Goal: Information Seeking & Learning: Learn about a topic

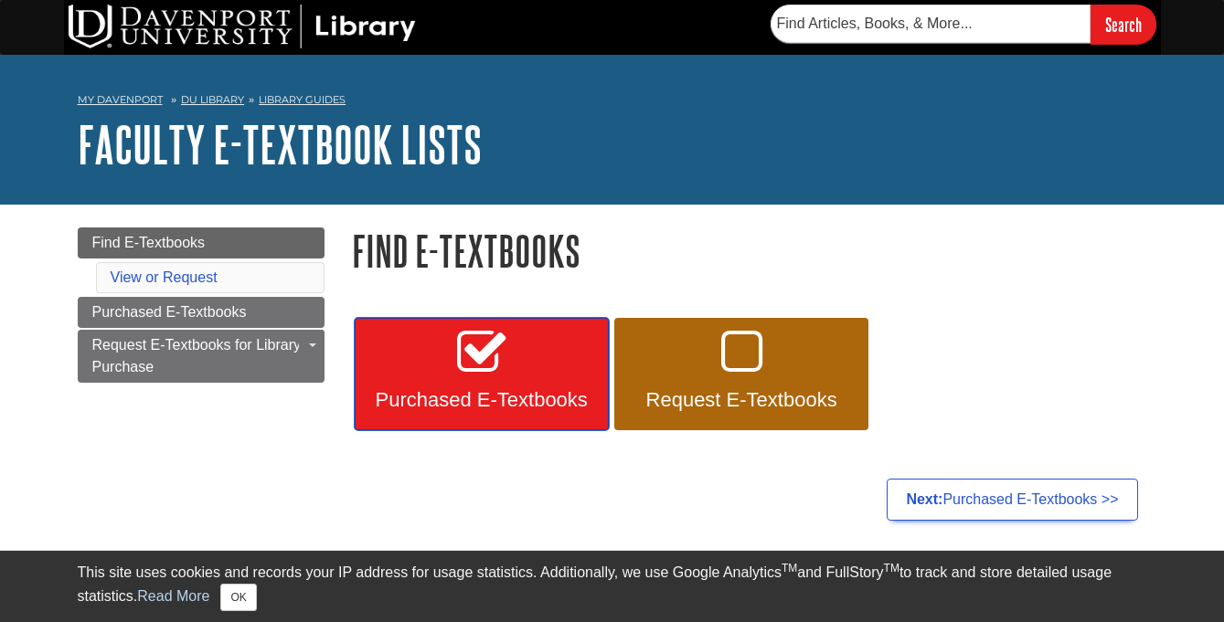
click at [545, 353] on link "Purchased E-Textbooks" at bounding box center [482, 374] width 254 height 113
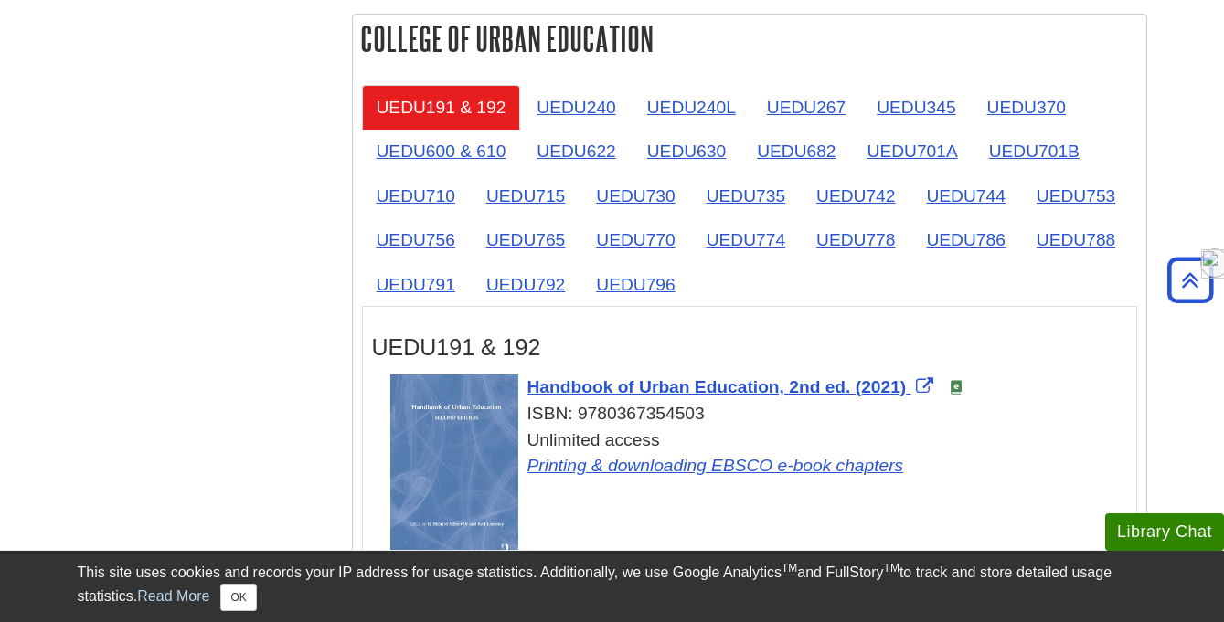
scroll to position [2904, 0]
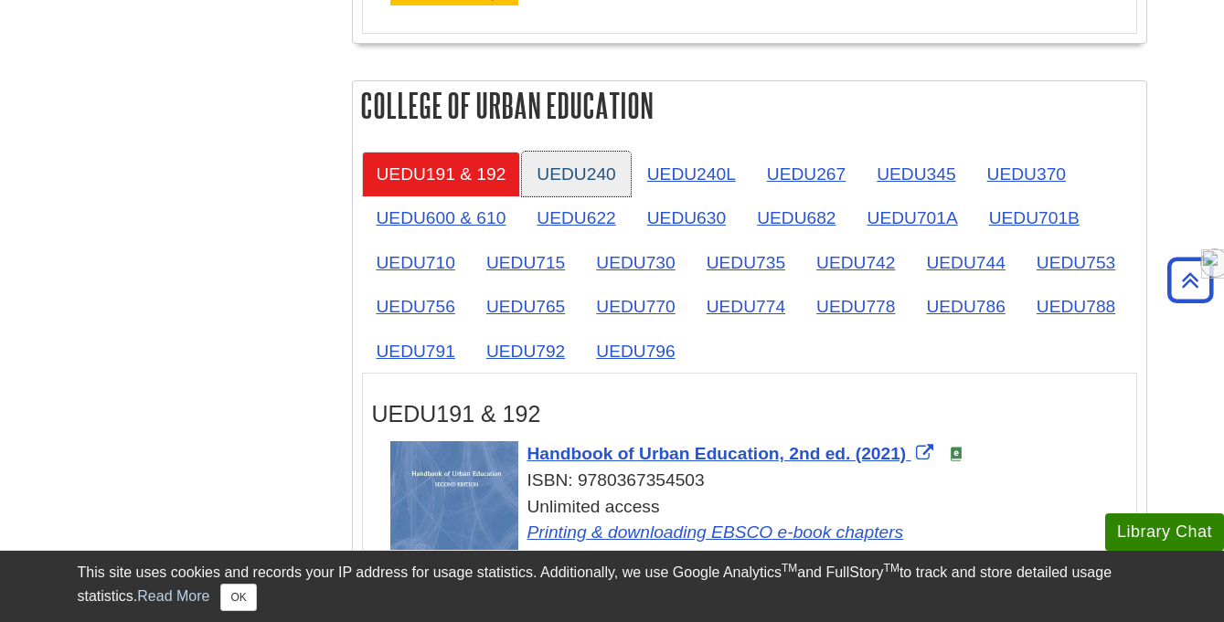
click at [575, 178] on link "UEDU240" at bounding box center [576, 174] width 108 height 45
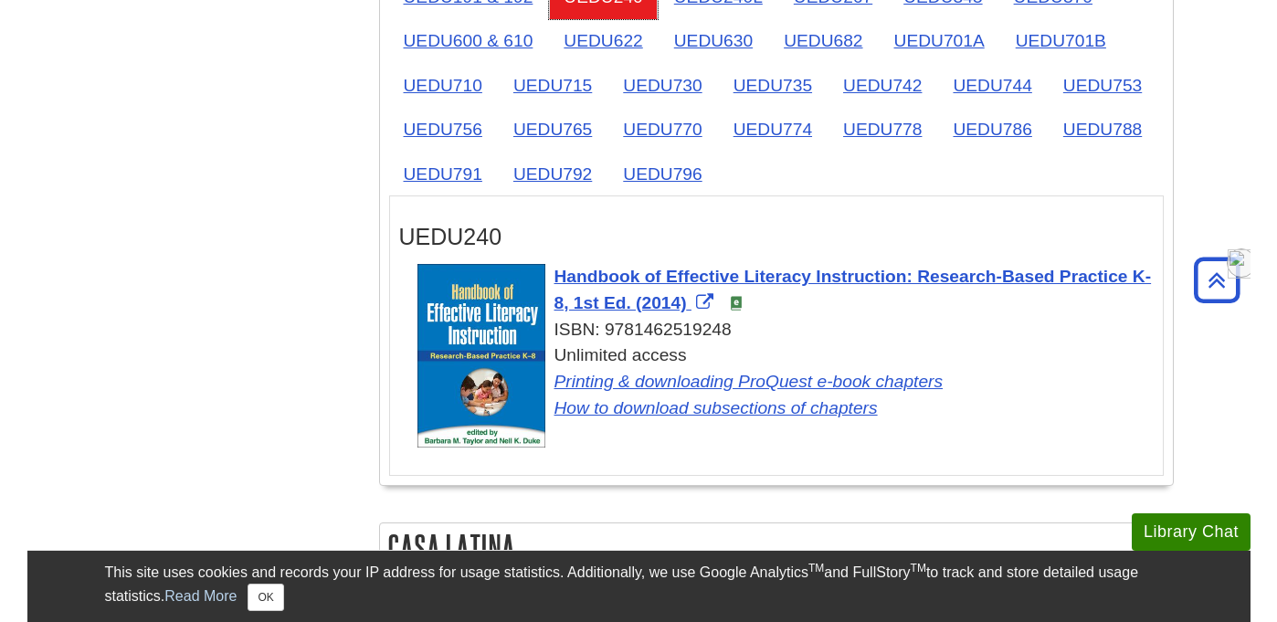
scroll to position [3077, 0]
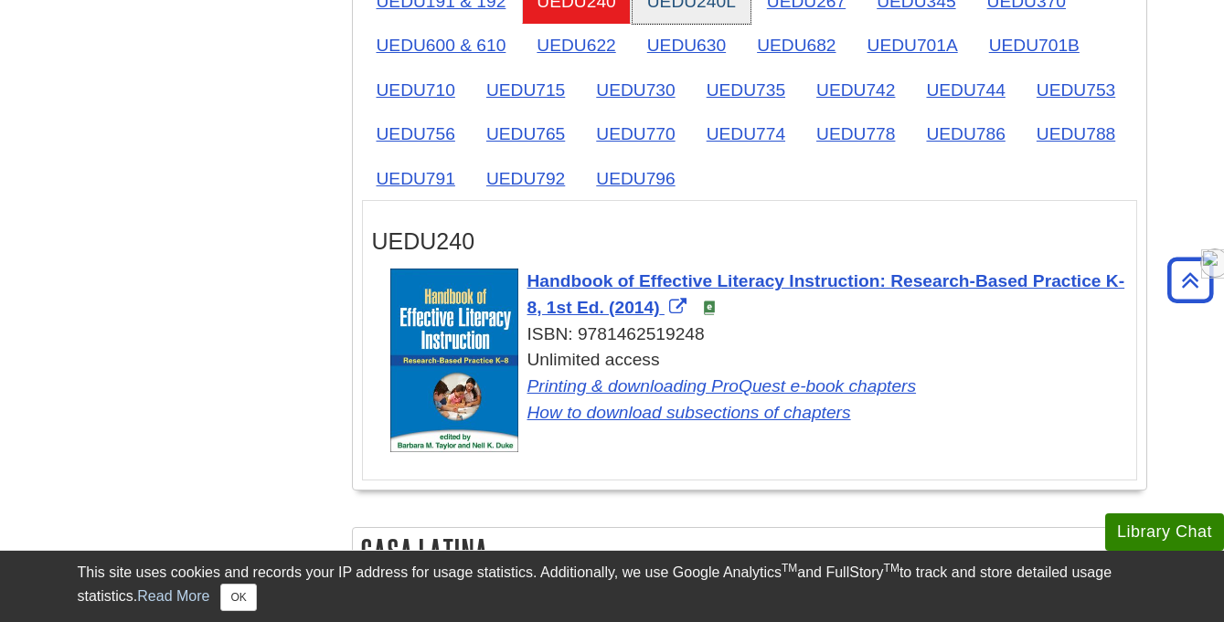
click at [694, 11] on link "UEDU240L" at bounding box center [691, 1] width 118 height 45
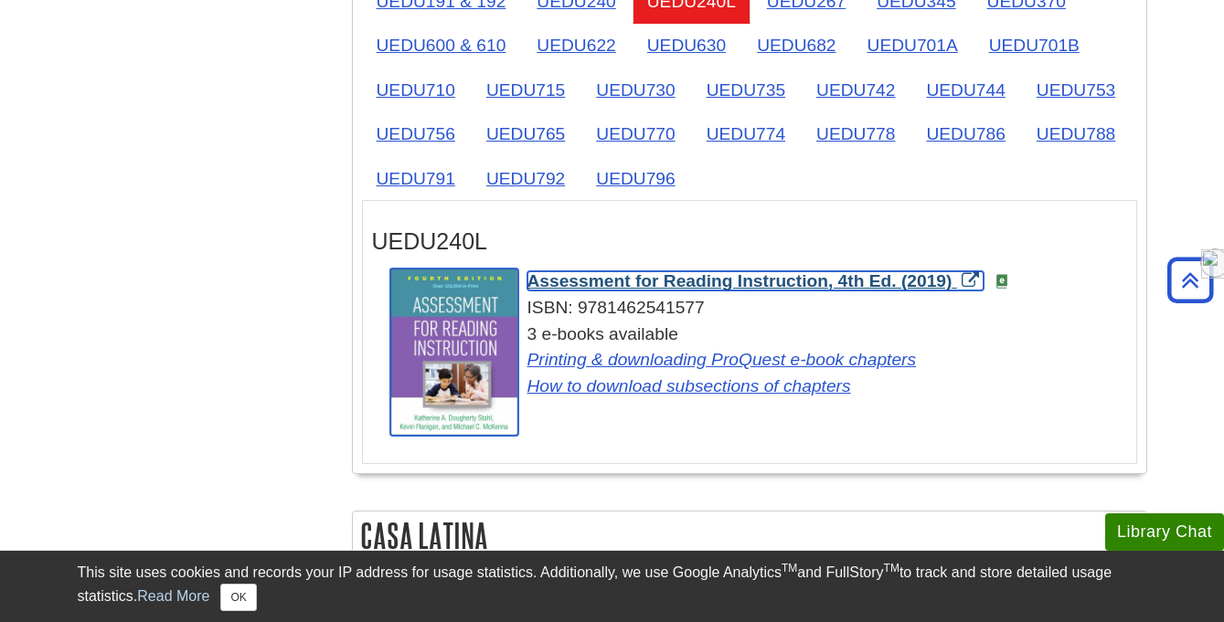
click at [675, 288] on span "Assessment for Reading Instruction, 4th Ed. (2019)" at bounding box center [739, 280] width 425 height 19
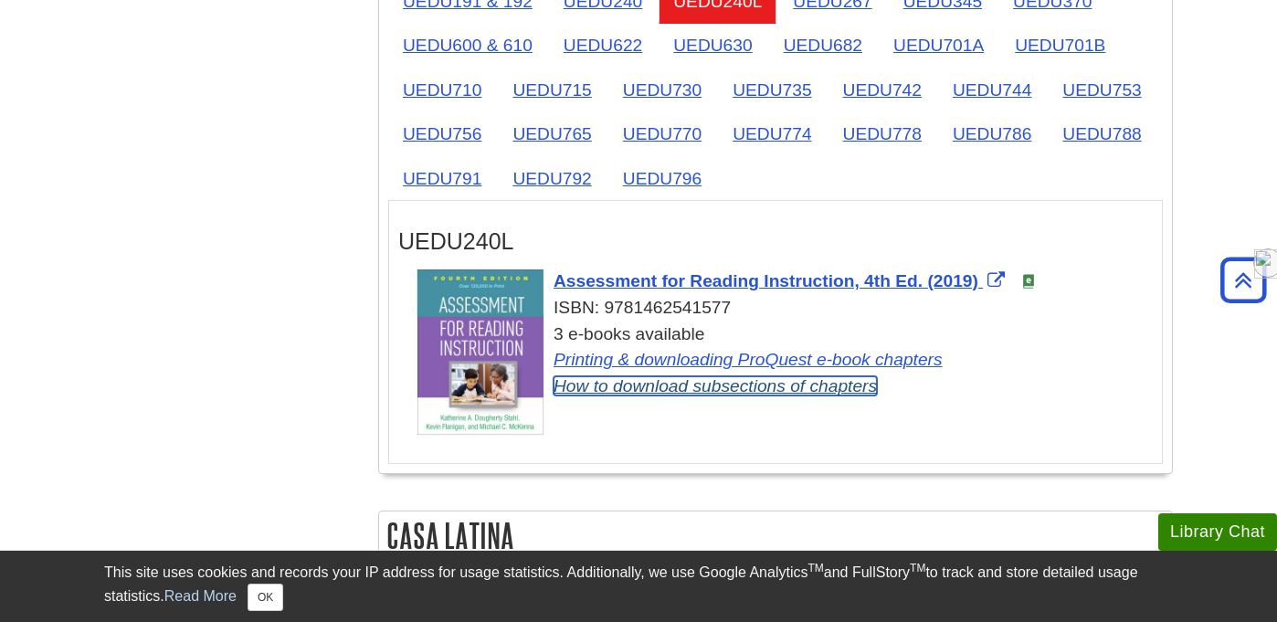
click at [639, 396] on link "How to download subsections of chapters" at bounding box center [715, 385] width 323 height 19
click at [709, 2] on link "UEDU240L" at bounding box center [718, 1] width 118 height 45
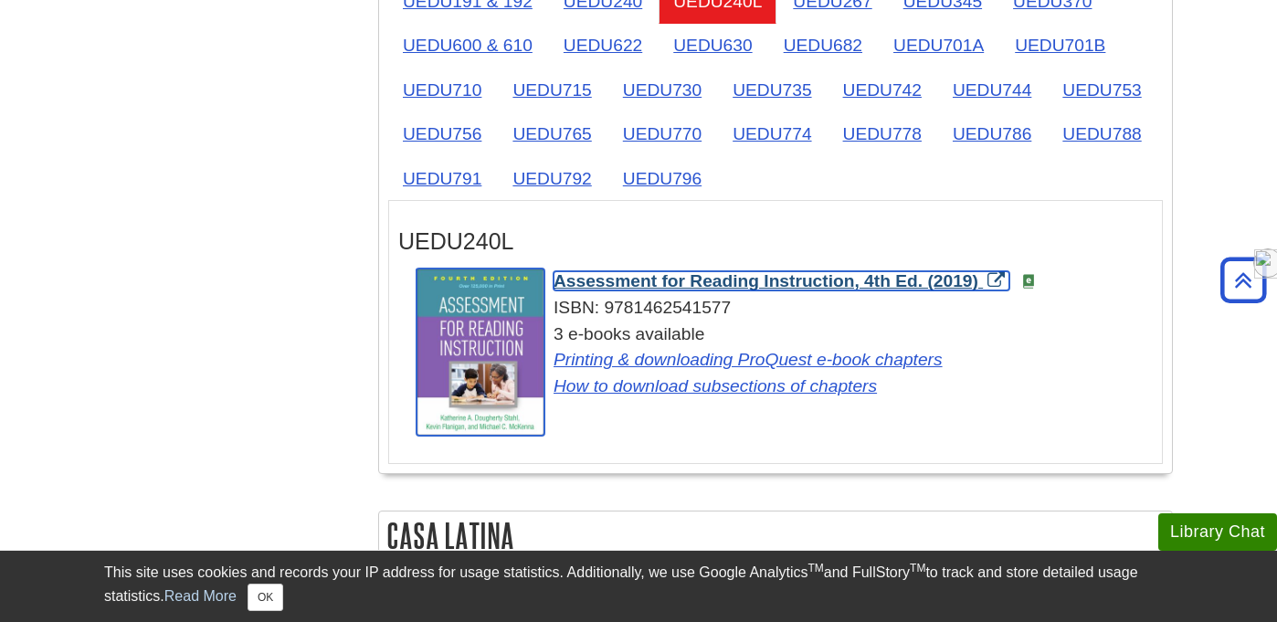
click at [612, 283] on span "Assessment for Reading Instruction, 4th Ed. (2019)" at bounding box center [766, 280] width 425 height 19
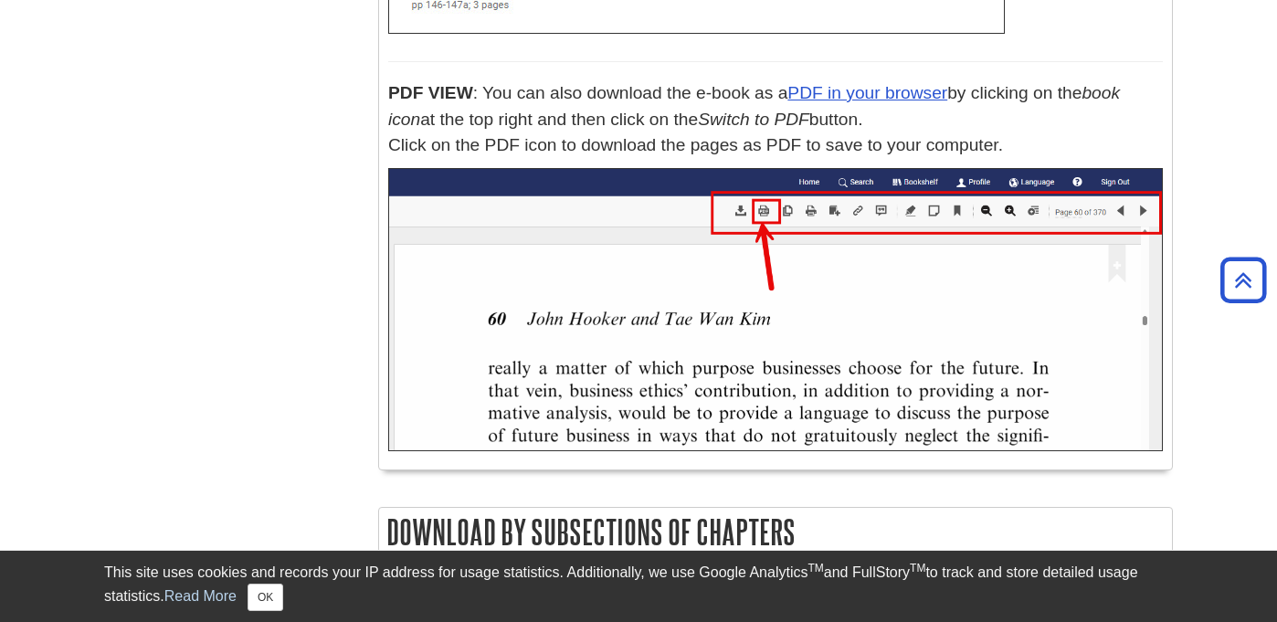
scroll to position [6279, 0]
